Goal: Communication & Community: Answer question/provide support

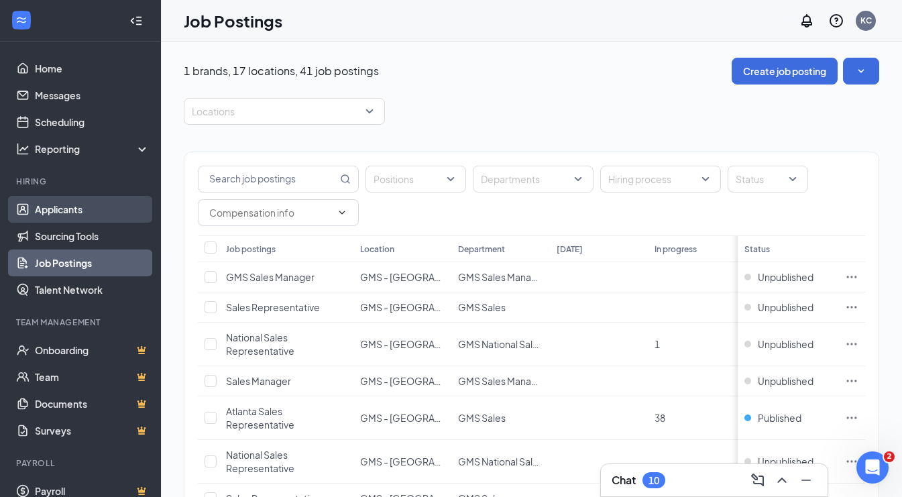
drag, startPoint x: 79, startPoint y: 213, endPoint x: 90, endPoint y: 197, distance: 20.3
click at [79, 213] on link "Applicants" at bounding box center [92, 209] width 115 height 27
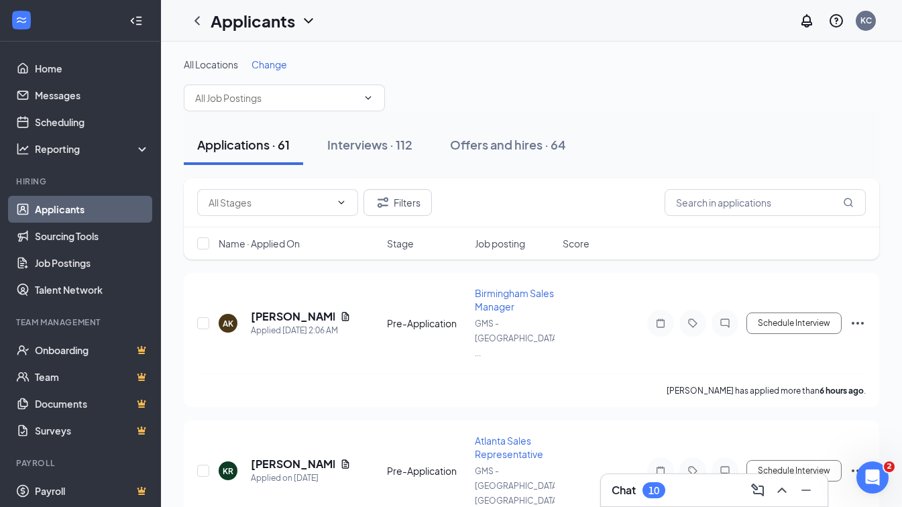
click at [850, 147] on div "Applications · 61 Interviews · 112 Offers and hires · 64" at bounding box center [532, 145] width 696 height 40
click at [717, 197] on input "text" at bounding box center [765, 202] width 201 height 27
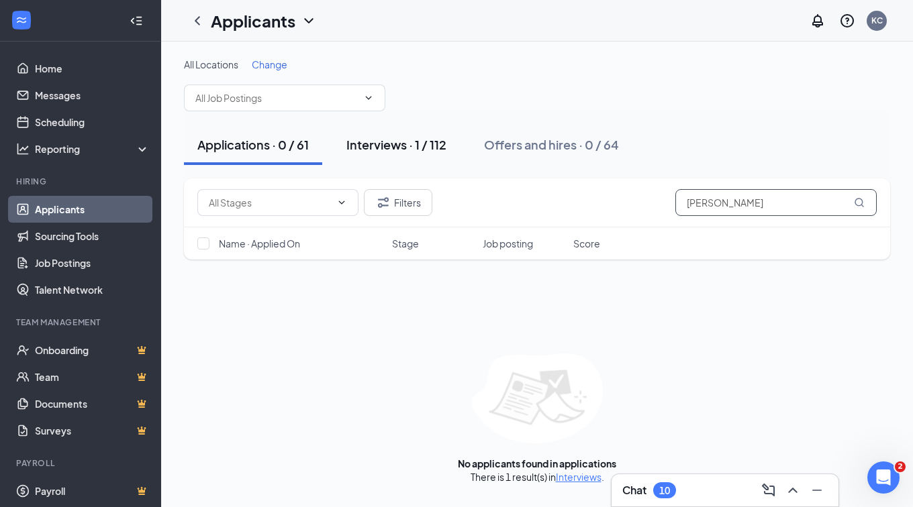
type input "[PERSON_NAME]"
click at [388, 149] on div "Interviews · 1 / 112" at bounding box center [396, 144] width 100 height 17
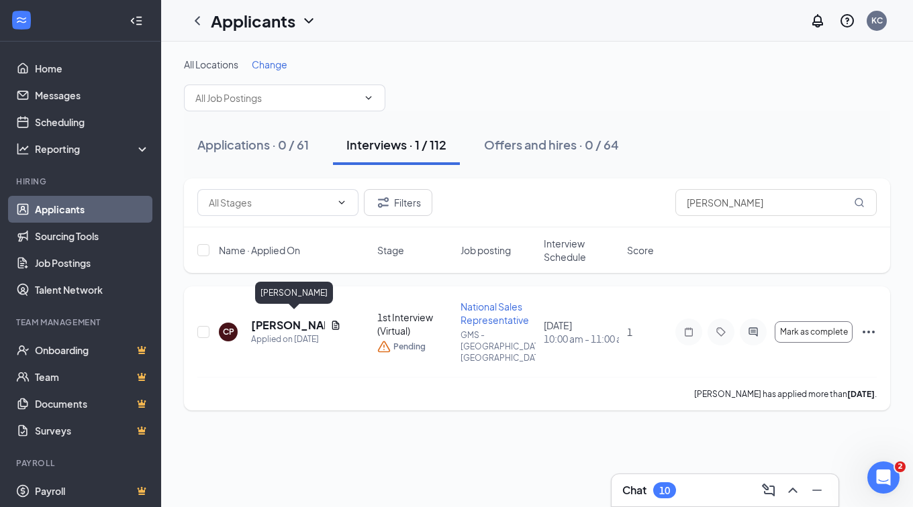
click at [279, 318] on h5 "[PERSON_NAME]" at bounding box center [288, 325] width 74 height 15
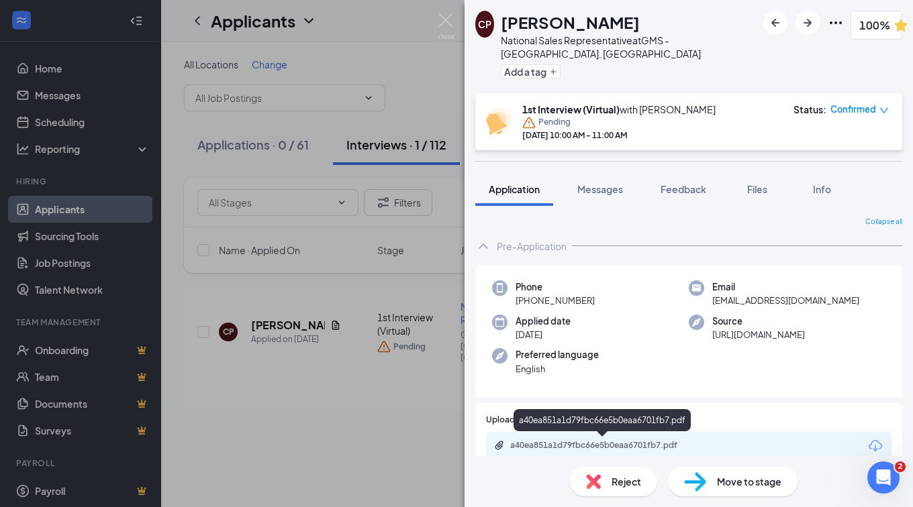
click at [613, 444] on div "a40ea851a1d79fbc66e5b0eaa6701fb7.pdf" at bounding box center [604, 445] width 188 height 11
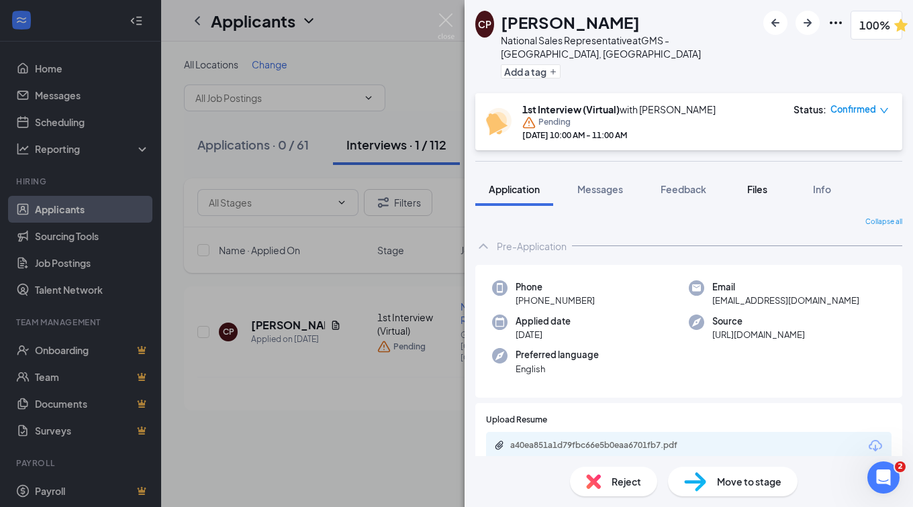
click at [745, 189] on div "Files" at bounding box center [756, 189] width 27 height 13
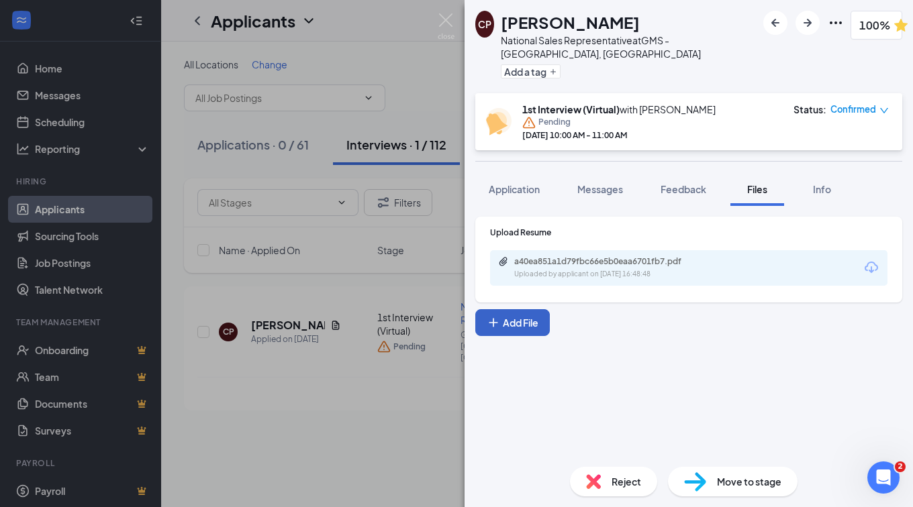
click at [525, 323] on button "Add File" at bounding box center [512, 322] width 74 height 27
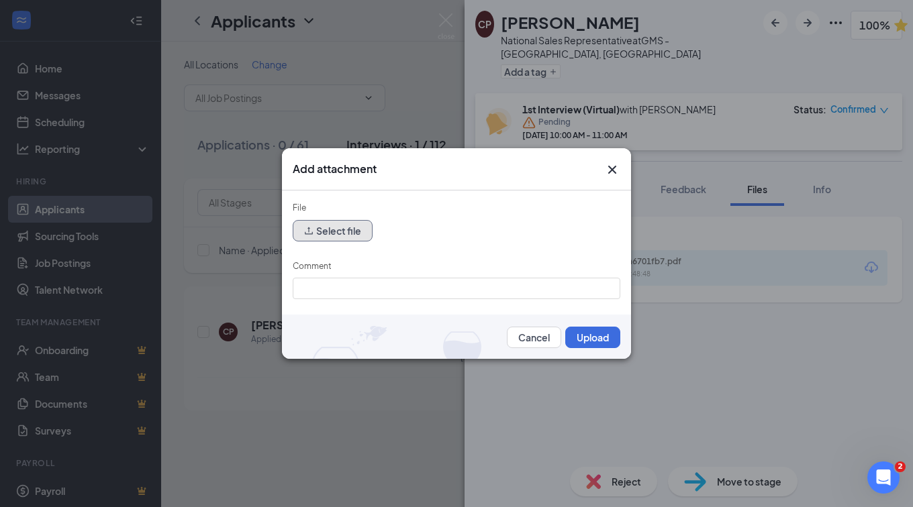
click at [326, 221] on button "Select file" at bounding box center [333, 230] width 80 height 21
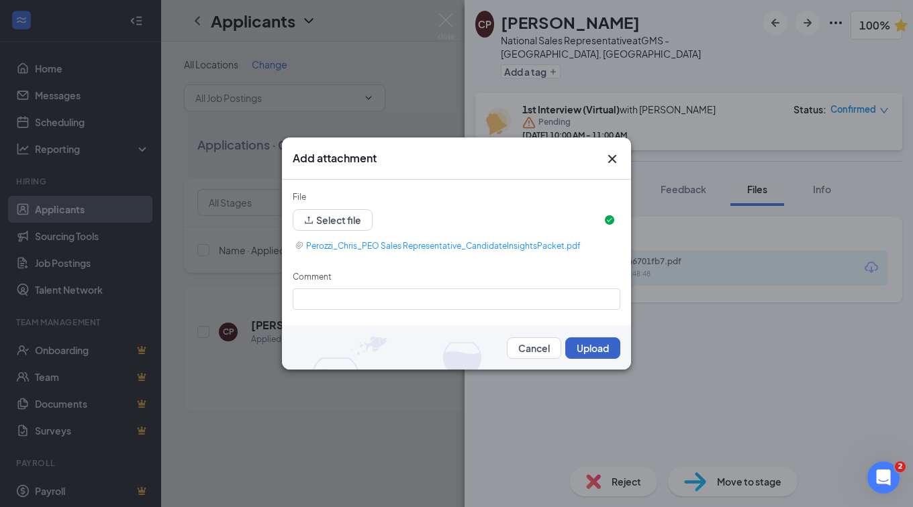
click at [586, 345] on button "Upload" at bounding box center [592, 348] width 55 height 21
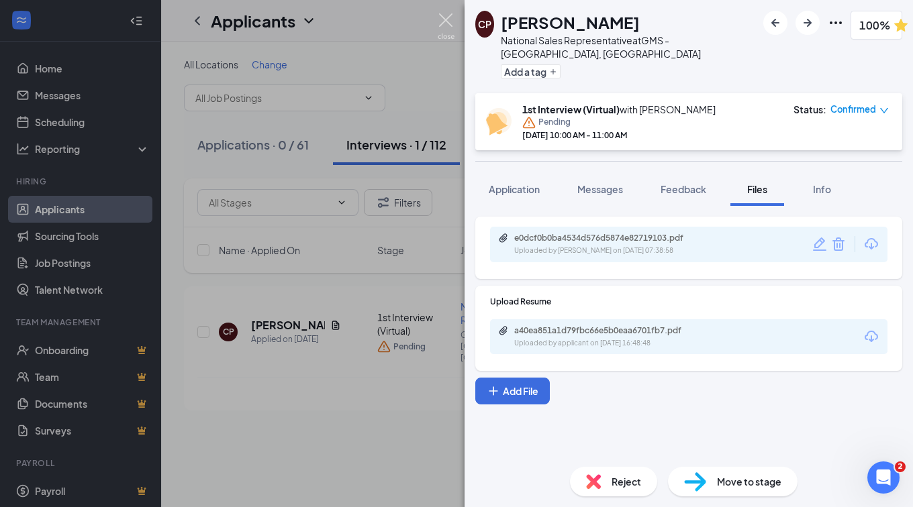
click at [444, 25] on img at bounding box center [445, 26] width 17 height 26
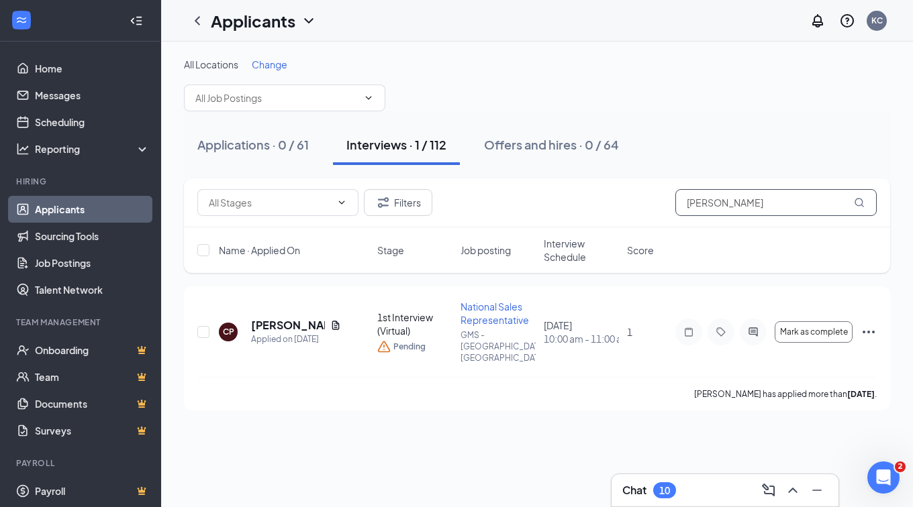
drag, startPoint x: 737, startPoint y: 203, endPoint x: 607, endPoint y: 203, distance: 130.8
click at [607, 203] on div "Filters [PERSON_NAME]" at bounding box center [536, 202] width 679 height 27
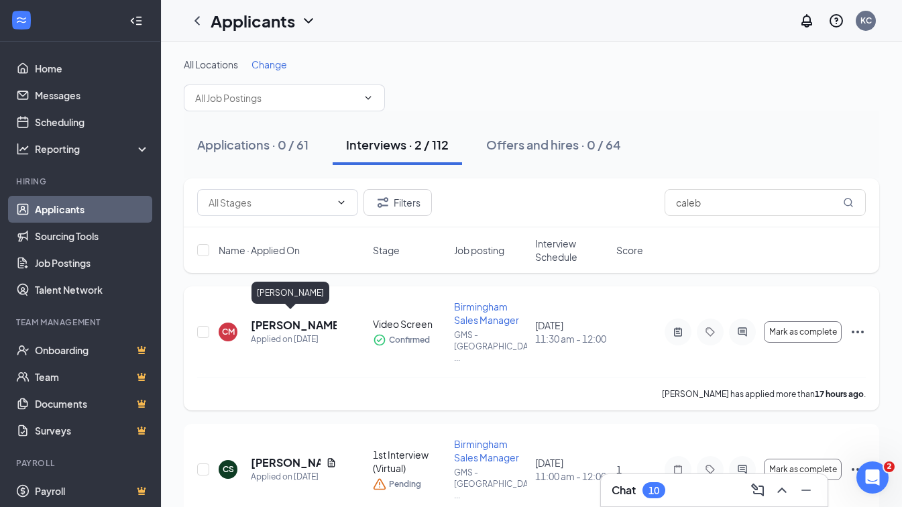
click at [271, 318] on h5 "[PERSON_NAME]" at bounding box center [294, 325] width 86 height 15
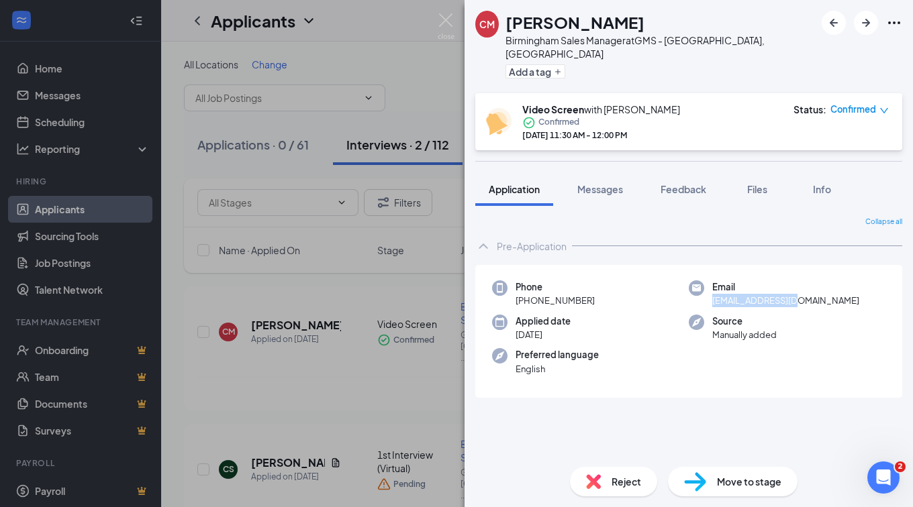
drag, startPoint x: 798, startPoint y: 286, endPoint x: 712, endPoint y: 287, distance: 86.6
click at [712, 294] on span "[EMAIL_ADDRESS][DOMAIN_NAME]" at bounding box center [785, 300] width 147 height 13
copy span "[EMAIL_ADDRESS][DOMAIN_NAME]"
click at [440, 17] on img at bounding box center [445, 26] width 17 height 26
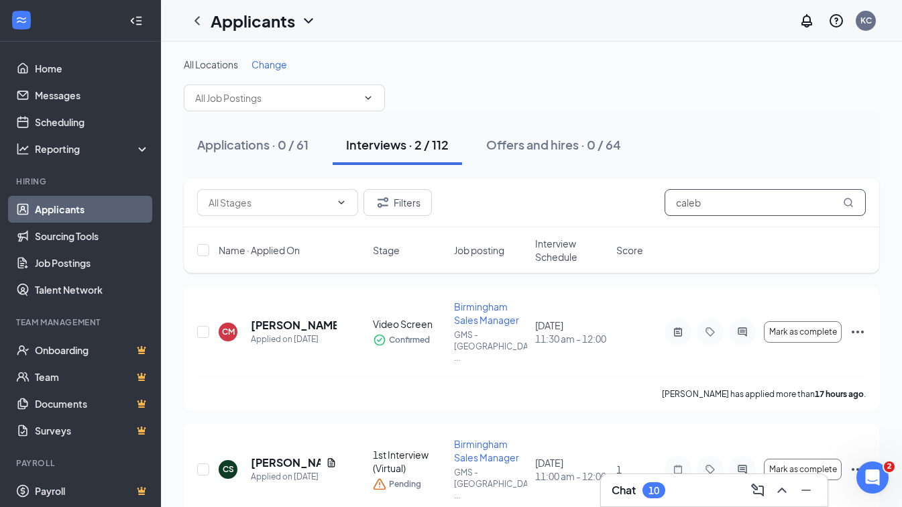
drag, startPoint x: 719, startPoint y: 196, endPoint x: 631, endPoint y: 192, distance: 87.3
click at [631, 192] on div "Filters caleb" at bounding box center [531, 202] width 669 height 27
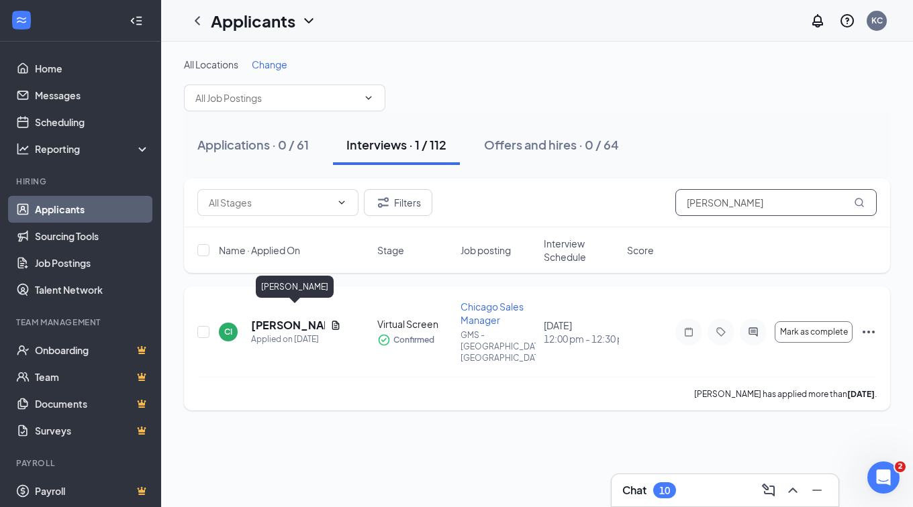
type input "[PERSON_NAME]"
click at [272, 318] on h5 "[PERSON_NAME]" at bounding box center [288, 325] width 74 height 15
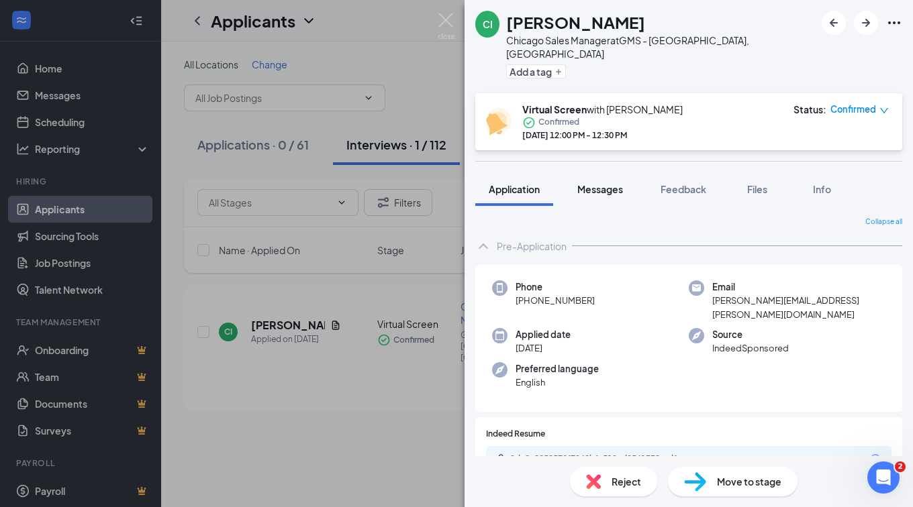
click at [606, 183] on span "Messages" at bounding box center [600, 189] width 46 height 12
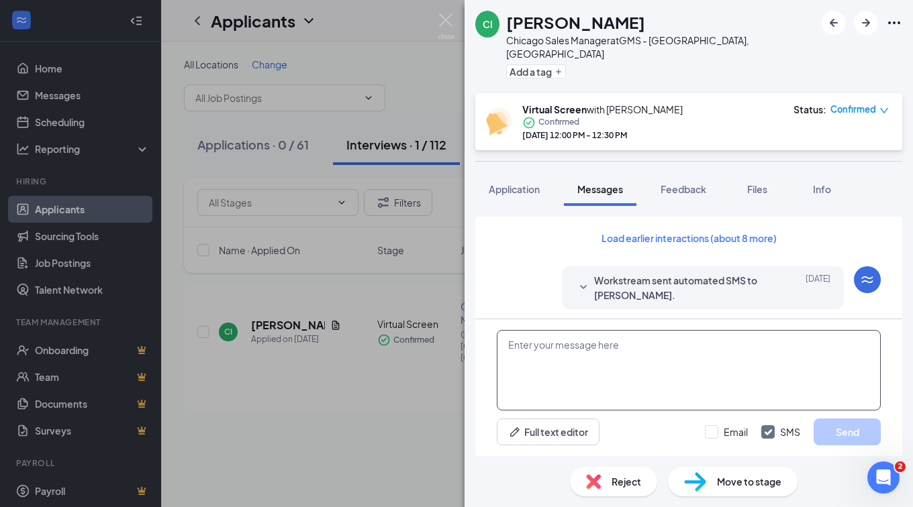
click at [664, 362] on textarea at bounding box center [689, 370] width 384 height 81
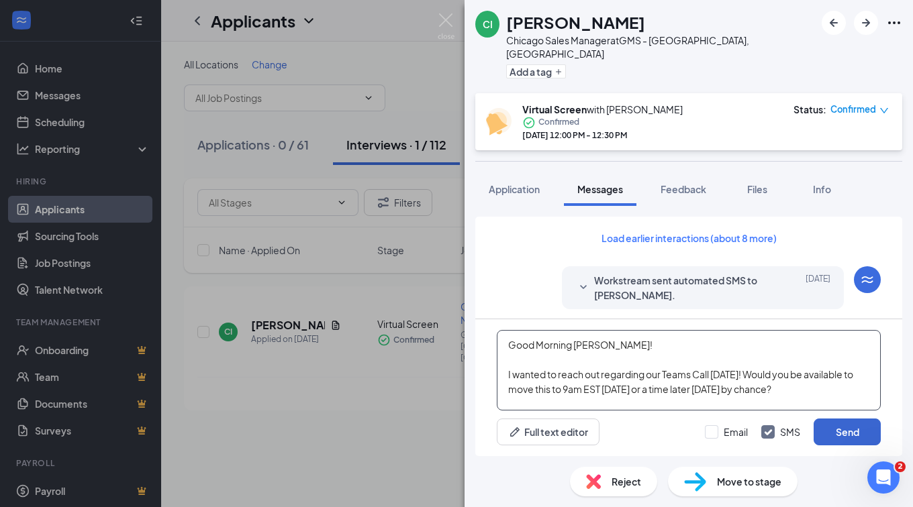
type textarea "Good Morning [PERSON_NAME]! I wanted to reach out regarding our Teams Call [DAT…"
click at [843, 428] on button "Send" at bounding box center [846, 432] width 67 height 27
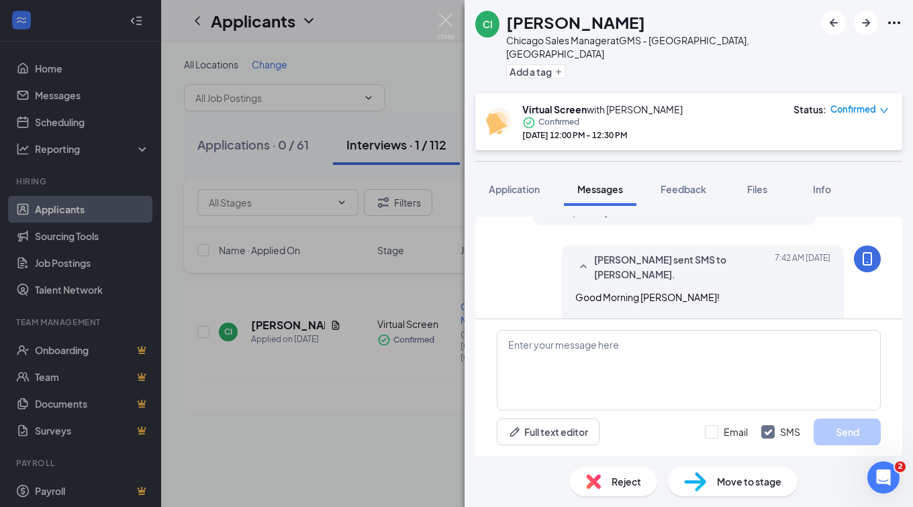
scroll to position [688, 0]
